Goal: Transaction & Acquisition: Purchase product/service

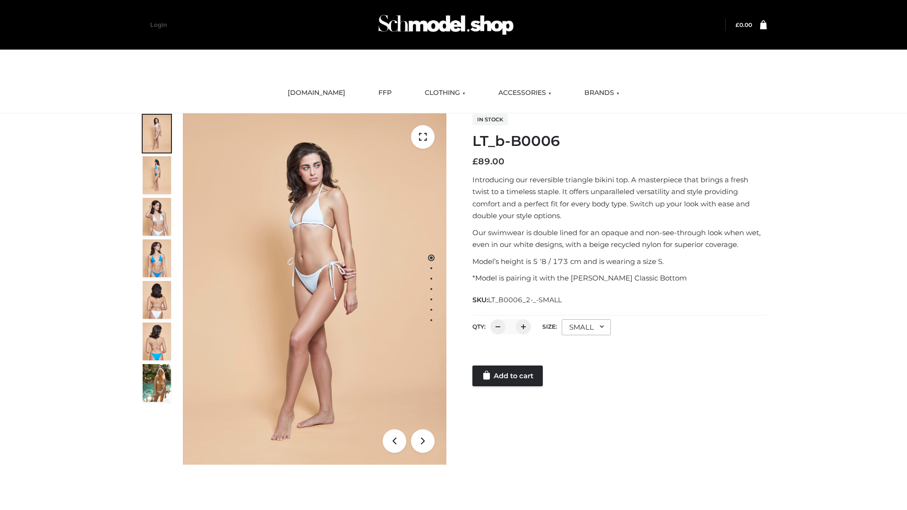
click at [508, 376] on link "Add to cart" at bounding box center [507, 376] width 70 height 21
